Goal: Task Accomplishment & Management: Manage account settings

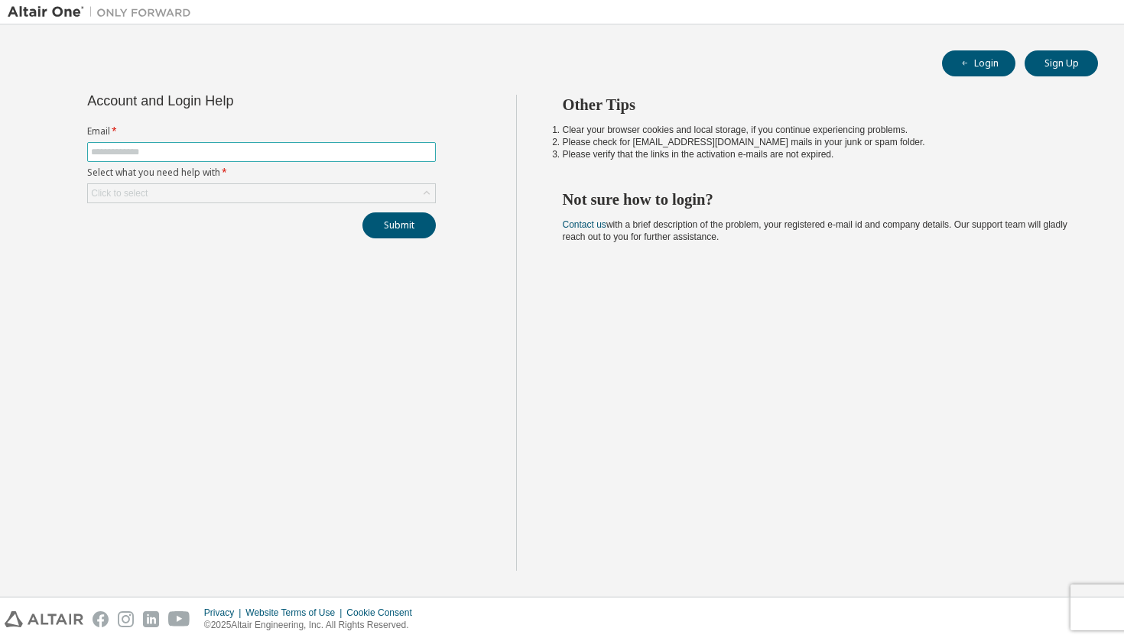
click at [284, 151] on input "text" at bounding box center [261, 152] width 341 height 12
type input "**********"
click at [132, 194] on div "Click to select" at bounding box center [119, 193] width 57 height 12
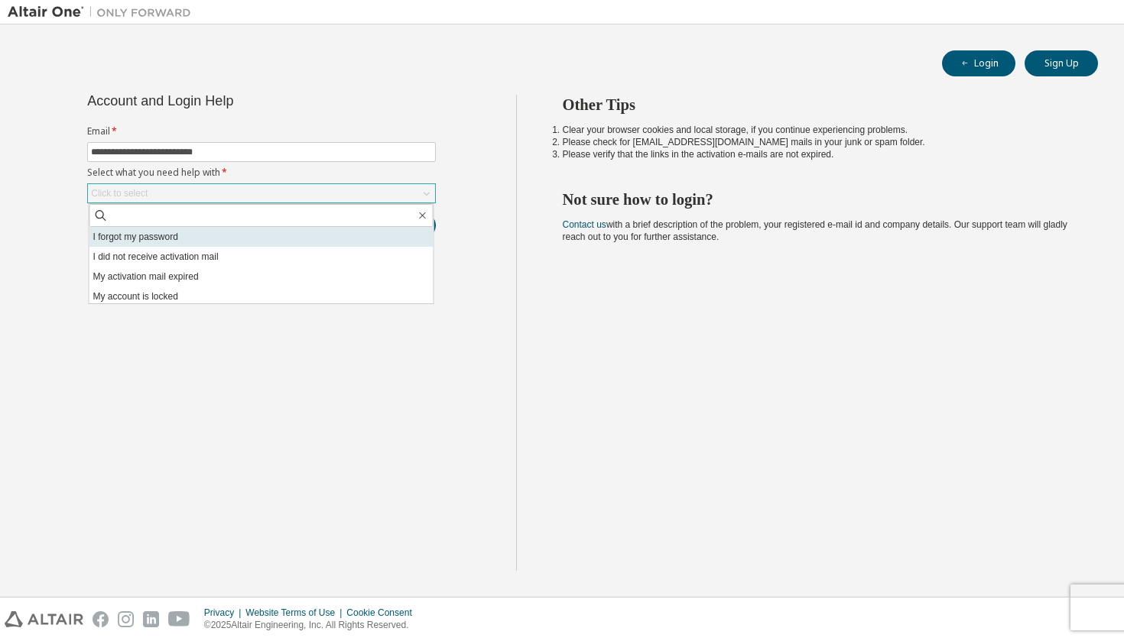
click at [142, 237] on li "I forgot my password" at bounding box center [261, 237] width 344 height 20
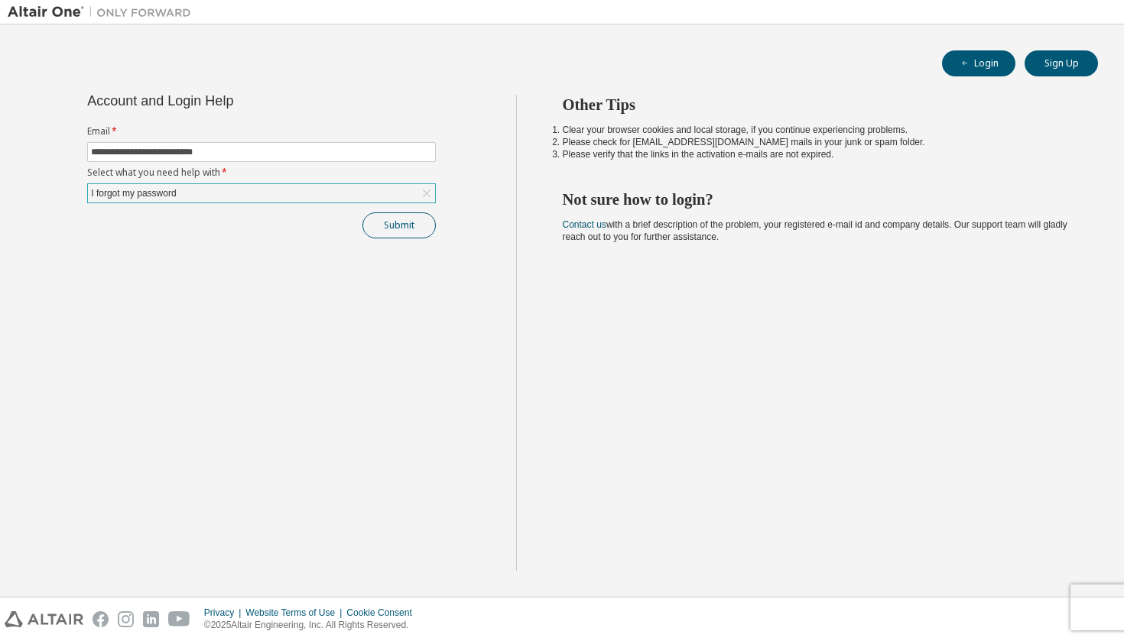
click at [389, 229] on button "Submit" at bounding box center [398, 226] width 73 height 26
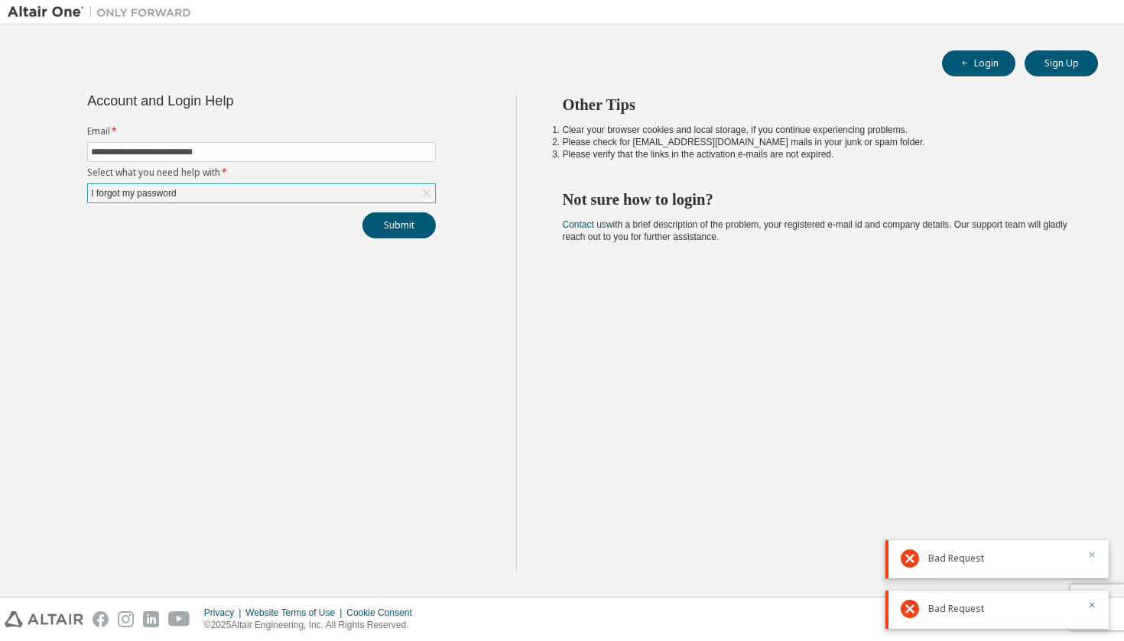
click at [1091, 552] on icon "button" at bounding box center [1091, 554] width 9 height 9
click at [1090, 609] on icon "button" at bounding box center [1091, 605] width 9 height 9
click at [978, 70] on button "Login" at bounding box center [978, 63] width 73 height 26
